Goal: Information Seeking & Learning: Learn about a topic

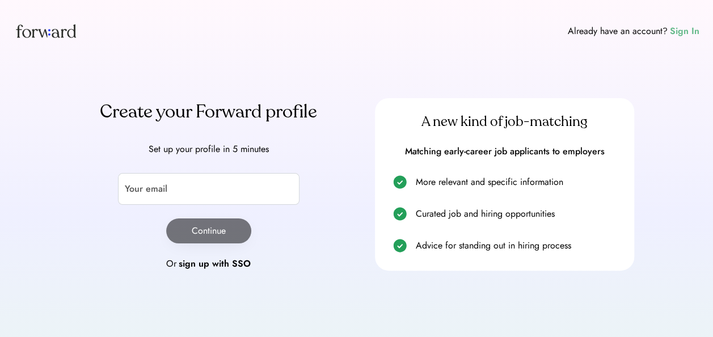
click at [695, 31] on div "Sign In" at bounding box center [683, 31] width 29 height 14
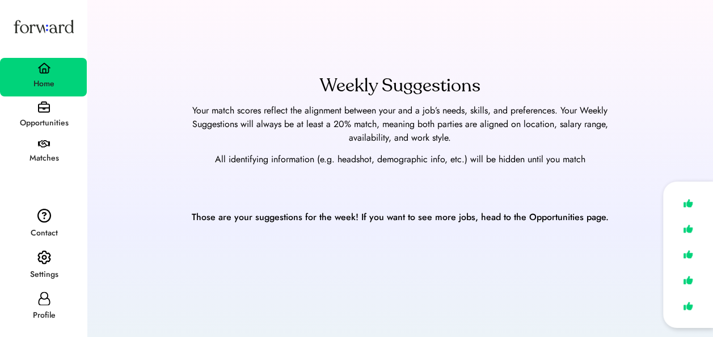
click at [45, 150] on div "Matches" at bounding box center [44, 158] width 86 height 20
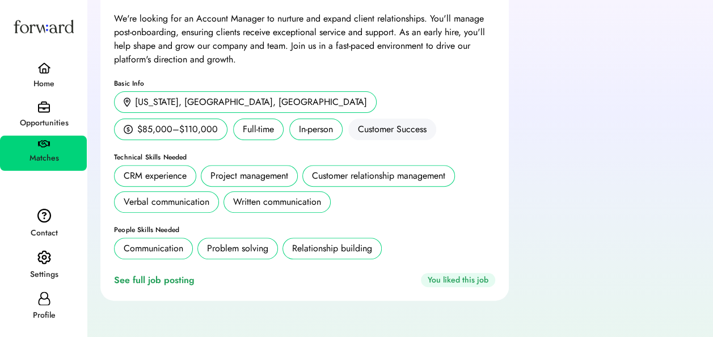
scroll to position [117, 0]
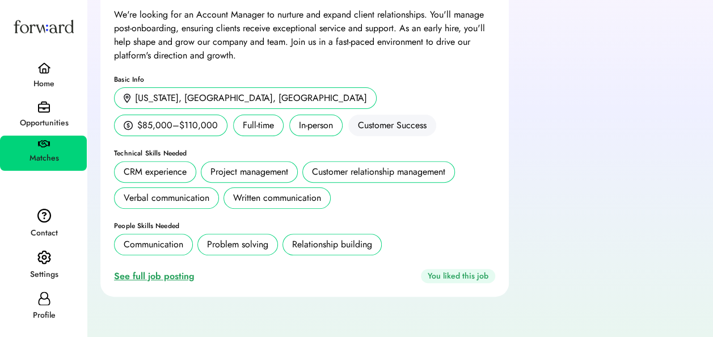
click at [175, 274] on div "See full job posting" at bounding box center [156, 276] width 85 height 14
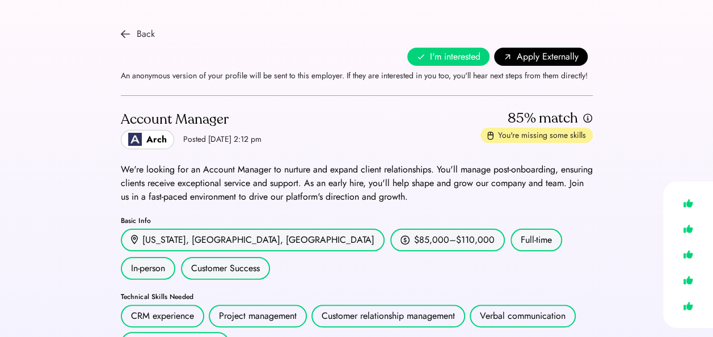
click at [150, 33] on div "Back" at bounding box center [146, 34] width 18 height 14
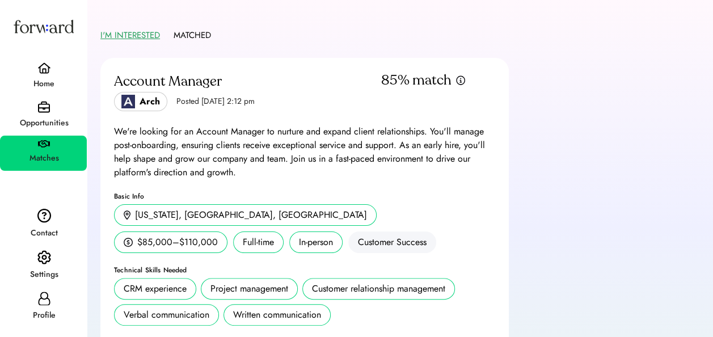
click at [45, 107] on img at bounding box center [44, 107] width 12 height 12
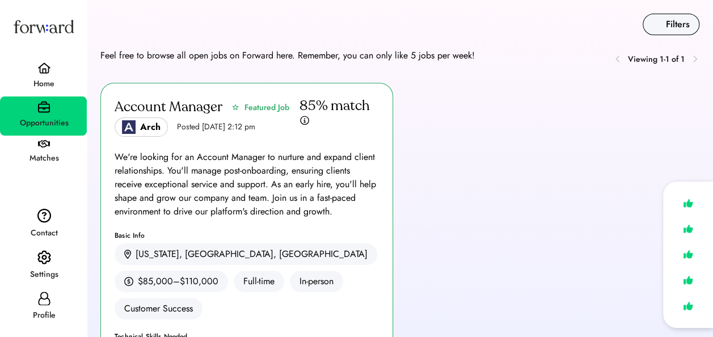
scroll to position [14, 0]
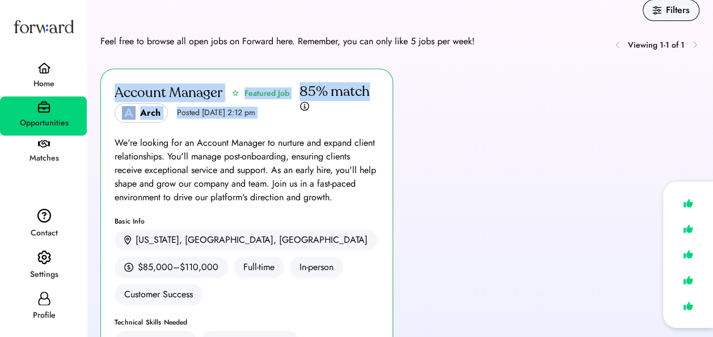
drag, startPoint x: 712, startPoint y: 31, endPoint x: 712, endPoint y: 77, distance: 45.9
click at [712, 77] on html "Filters Feel free to browse all open jobs on Forward here. Remember, you can on…" at bounding box center [356, 154] width 713 height 337
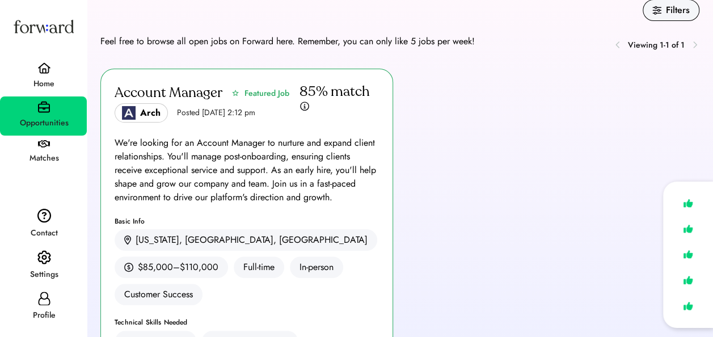
click at [358, 141] on div "We're looking for an Account Manager to nurture and expand client relationships…" at bounding box center [247, 170] width 264 height 68
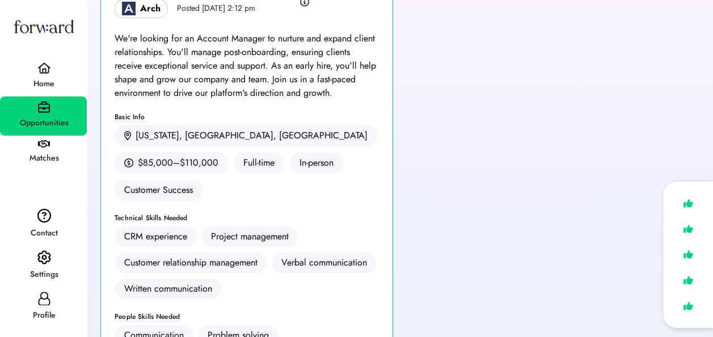
scroll to position [286, 0]
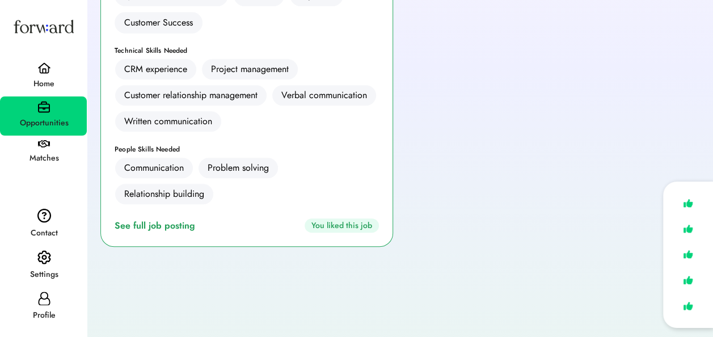
click at [51, 262] on div "Settings" at bounding box center [43, 266] width 87 height 42
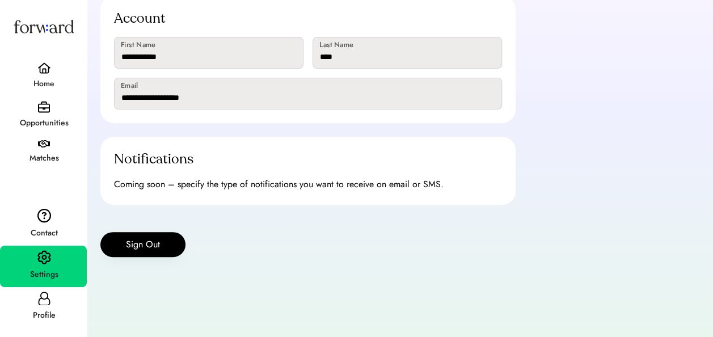
scroll to position [117, 0]
click at [44, 75] on div "Home" at bounding box center [44, 84] width 86 height 20
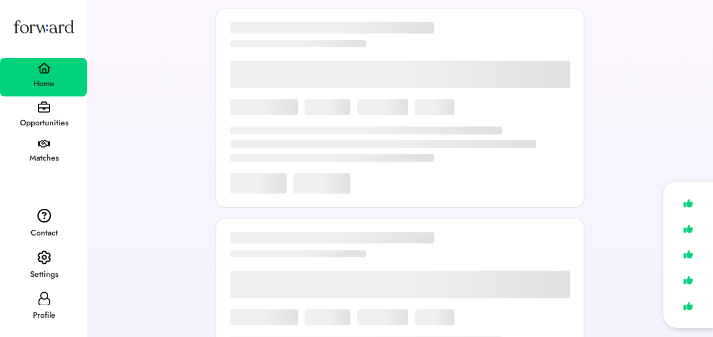
scroll to position [117, 0]
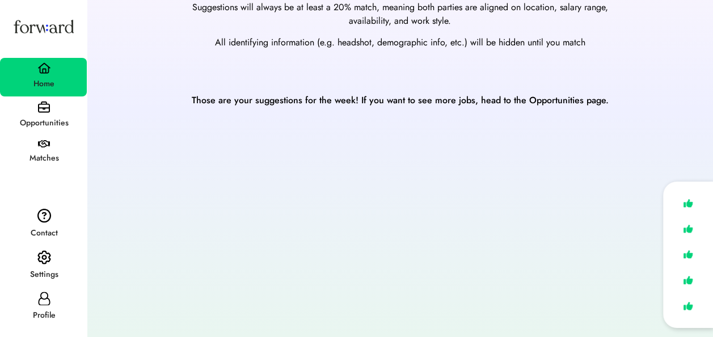
click at [48, 117] on div "Opportunities" at bounding box center [44, 123] width 86 height 14
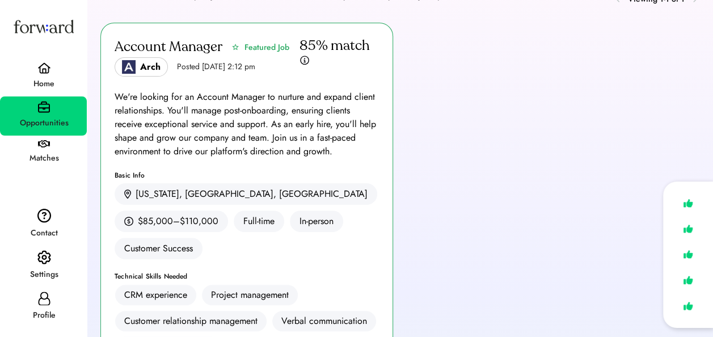
scroll to position [58, 0]
